Goal: Task Accomplishment & Management: Use online tool/utility

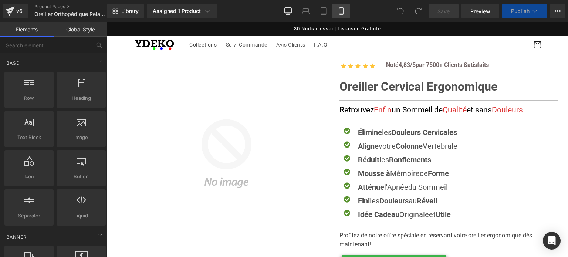
click at [337, 11] on link "Mobile" at bounding box center [342, 11] width 18 height 15
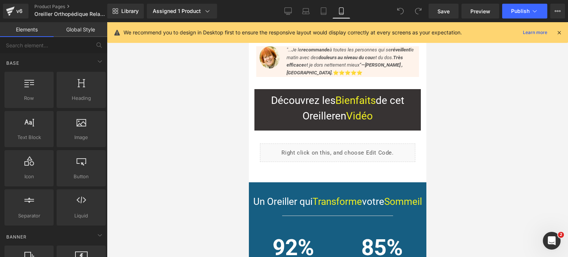
scroll to position [296, 0]
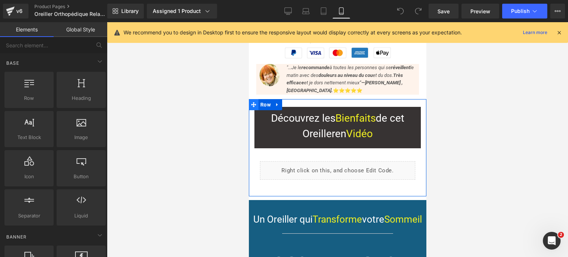
drag, startPoint x: 493, startPoint y: 120, endPoint x: 254, endPoint y: 98, distance: 240.8
click at [254, 102] on icon at bounding box center [253, 104] width 5 height 5
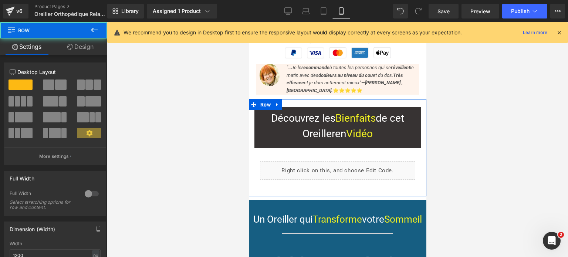
click at [83, 47] on link "Design" at bounding box center [81, 46] width 54 height 17
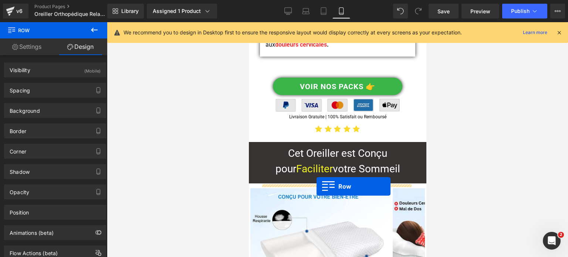
scroll to position [1591, 0]
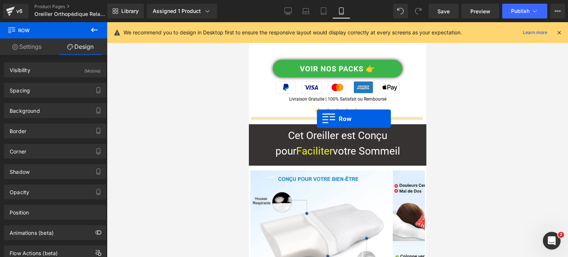
drag, startPoint x: 255, startPoint y: 96, endPoint x: 317, endPoint y: 119, distance: 66.1
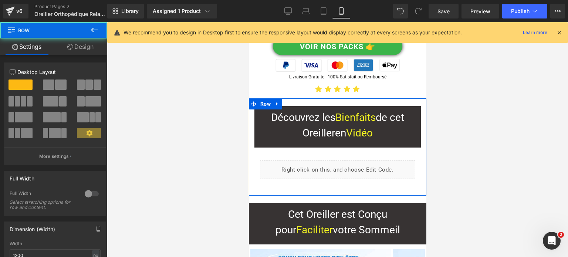
scroll to position [1569, 0]
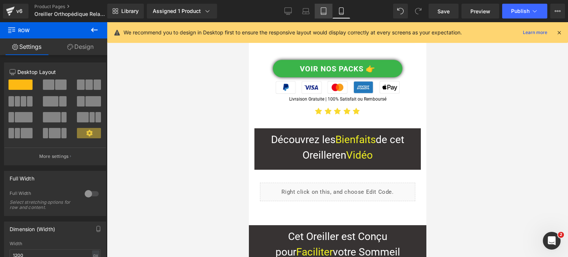
click at [325, 10] on icon at bounding box center [323, 10] width 7 height 7
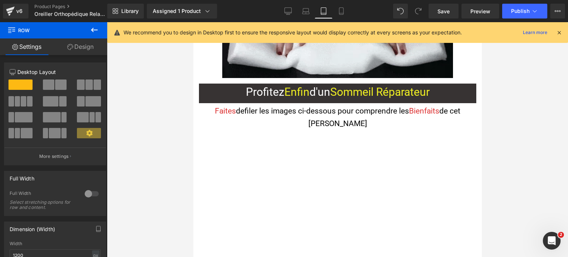
scroll to position [0, 0]
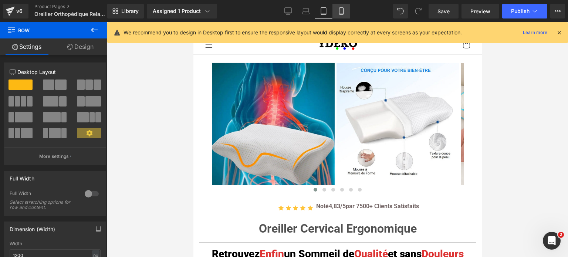
click at [339, 10] on icon at bounding box center [341, 11] width 4 height 7
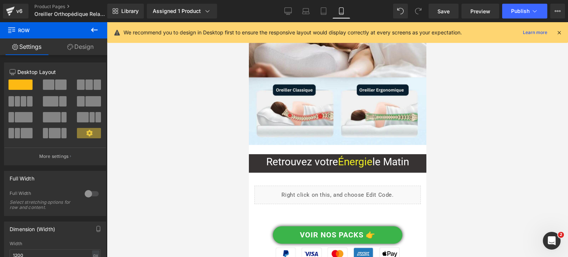
scroll to position [2987, 0]
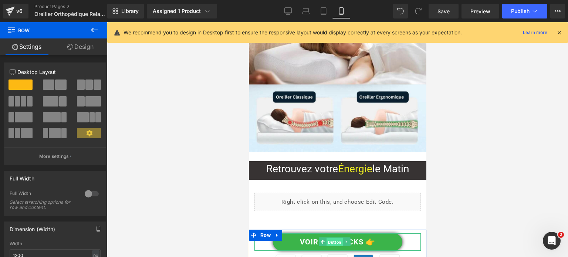
click at [329, 238] on span "Button" at bounding box center [334, 242] width 16 height 9
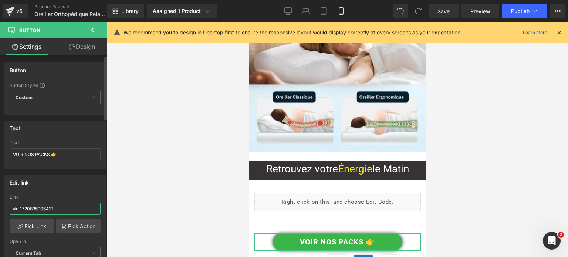
click at [48, 210] on input "#r-1720835906431" at bounding box center [55, 209] width 91 height 12
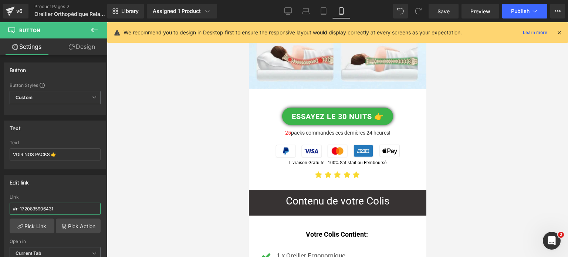
scroll to position [4993, 0]
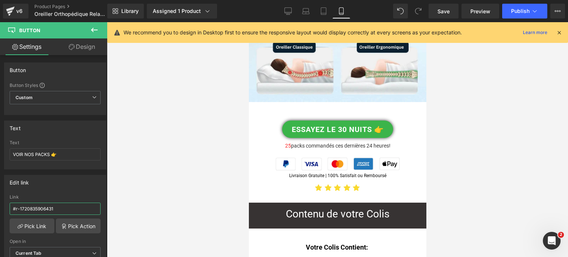
drag, startPoint x: 425, startPoint y: 122, endPoint x: 678, endPoint y: 158, distance: 255.3
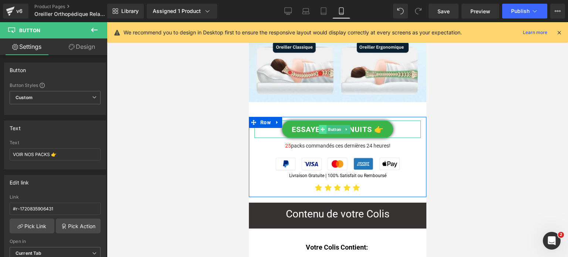
click at [324, 127] on icon at bounding box center [323, 129] width 4 height 4
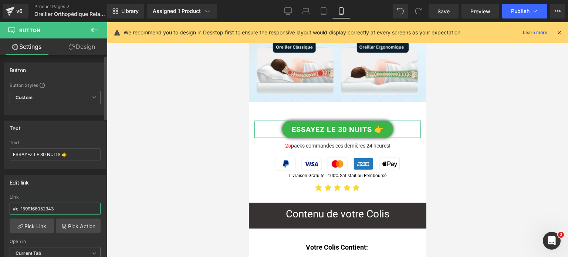
click at [43, 207] on input "#e-1599166052343" at bounding box center [55, 209] width 91 height 12
paste input "r-1720835906431"
type input "#r-1720835906431"
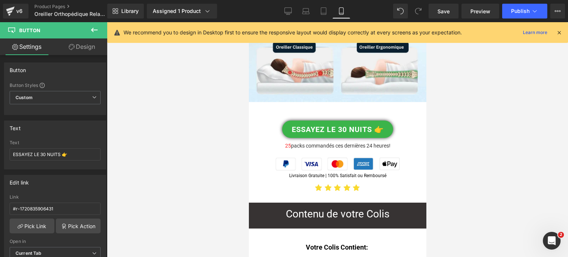
click at [180, 146] on div at bounding box center [338, 139] width 462 height 235
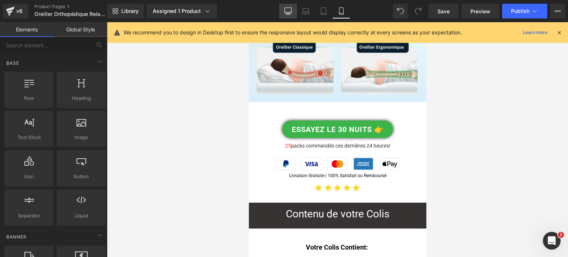
drag, startPoint x: 292, startPoint y: 9, endPoint x: 241, endPoint y: 67, distance: 77.4
click at [292, 9] on icon at bounding box center [288, 10] width 7 height 7
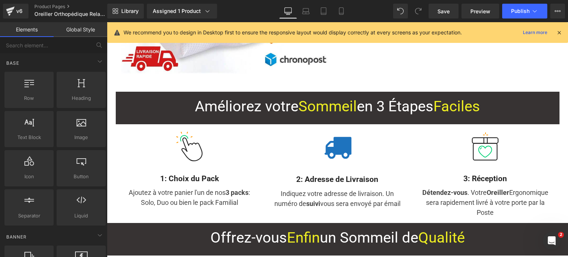
scroll to position [3460, 0]
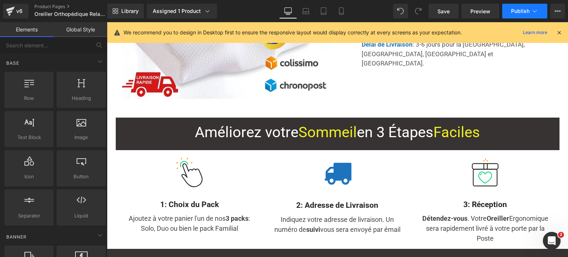
click at [515, 14] on button "Publish" at bounding box center [525, 11] width 45 height 15
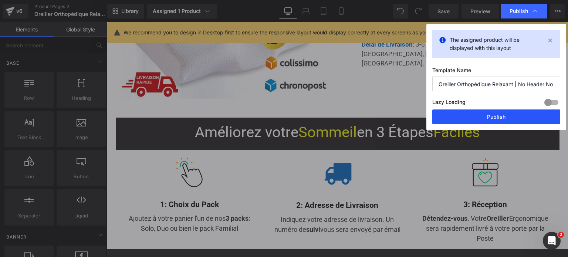
drag, startPoint x: 500, startPoint y: 118, endPoint x: 392, endPoint y: 96, distance: 109.6
click at [499, 118] on button "Publish" at bounding box center [497, 117] width 128 height 15
